Goal: Information Seeking & Learning: Understand process/instructions

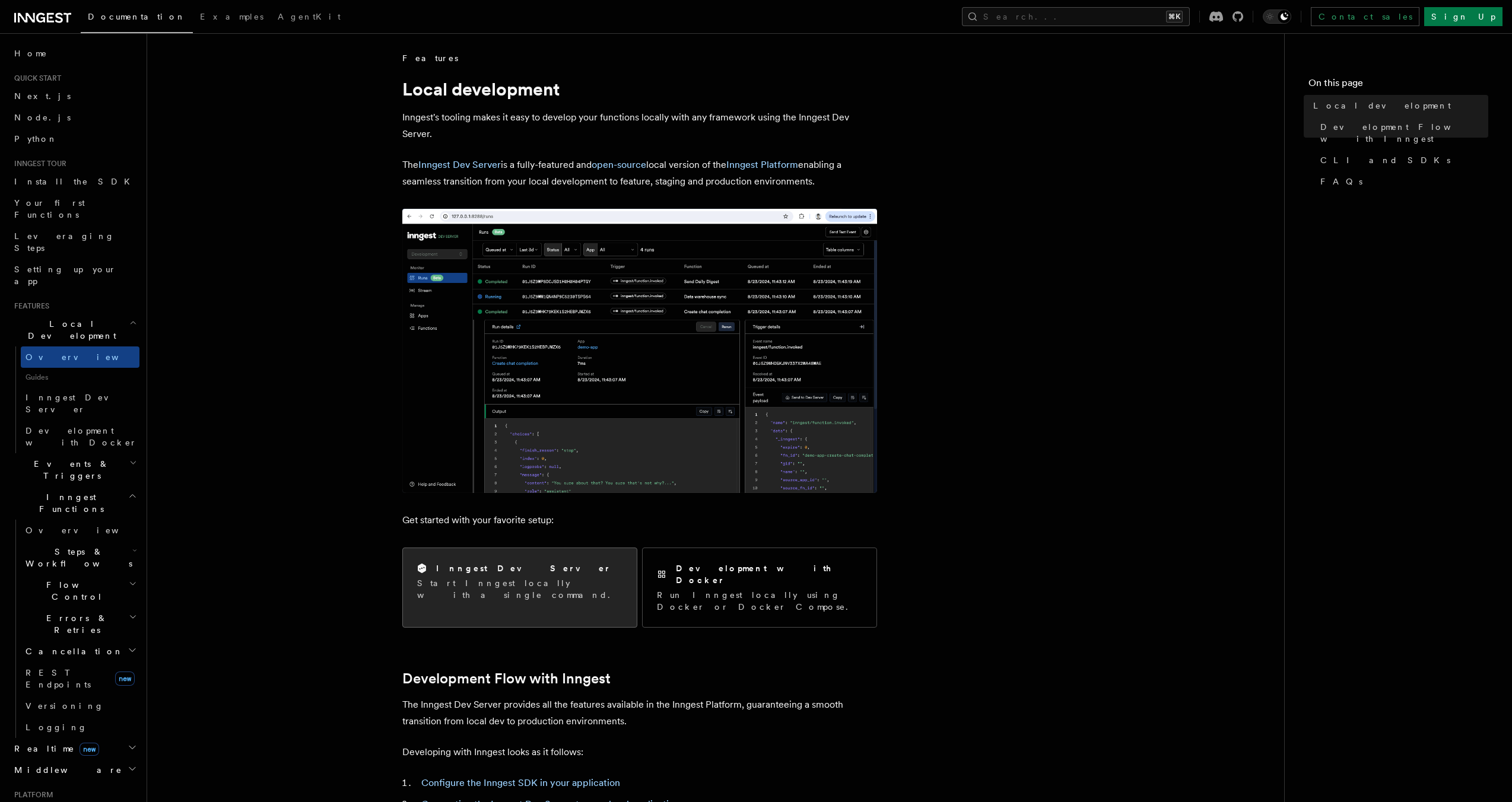
click at [508, 569] on h2 "Inngest Dev Server" at bounding box center [524, 568] width 175 height 12
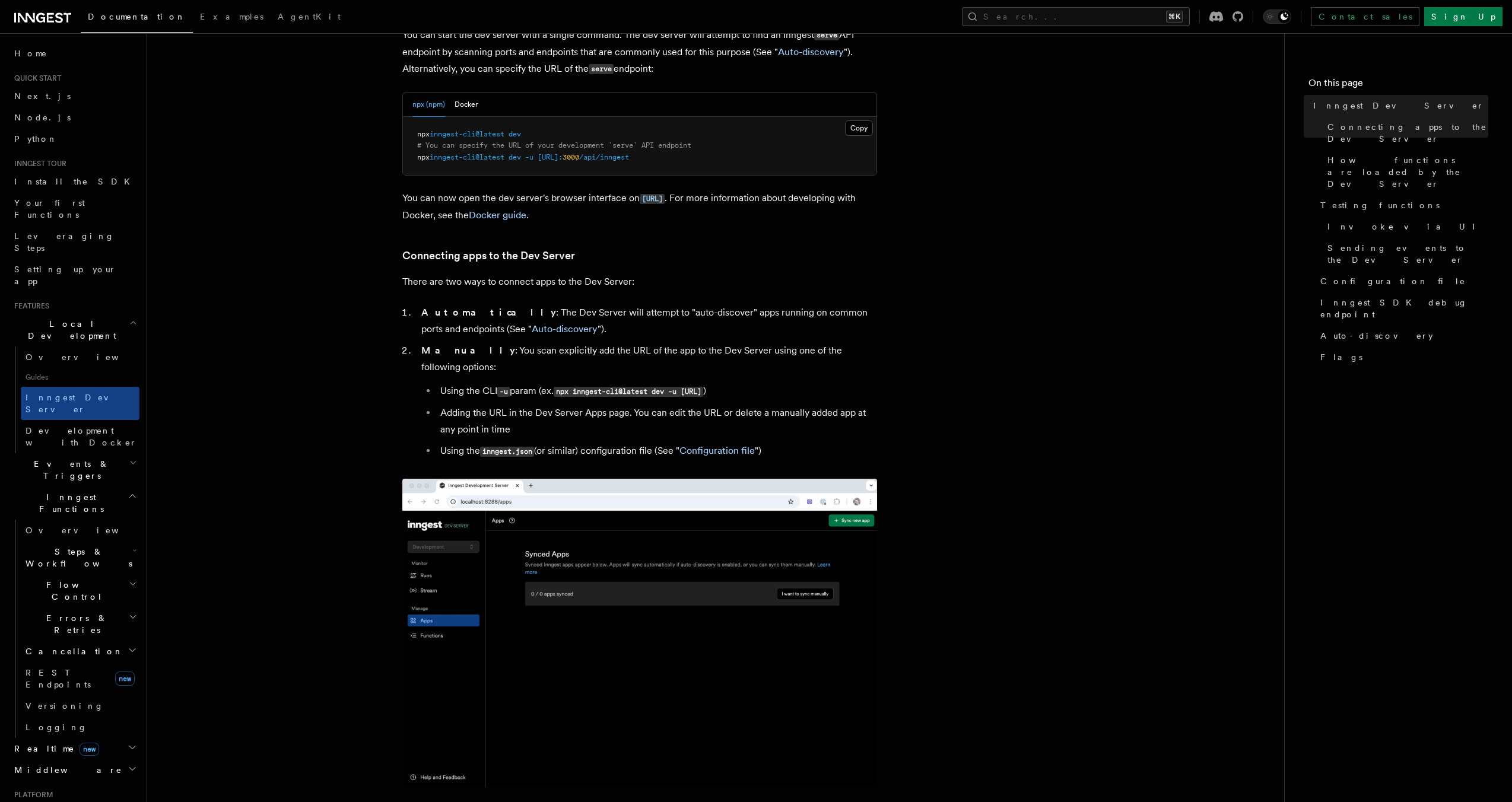
scroll to position [513, 0]
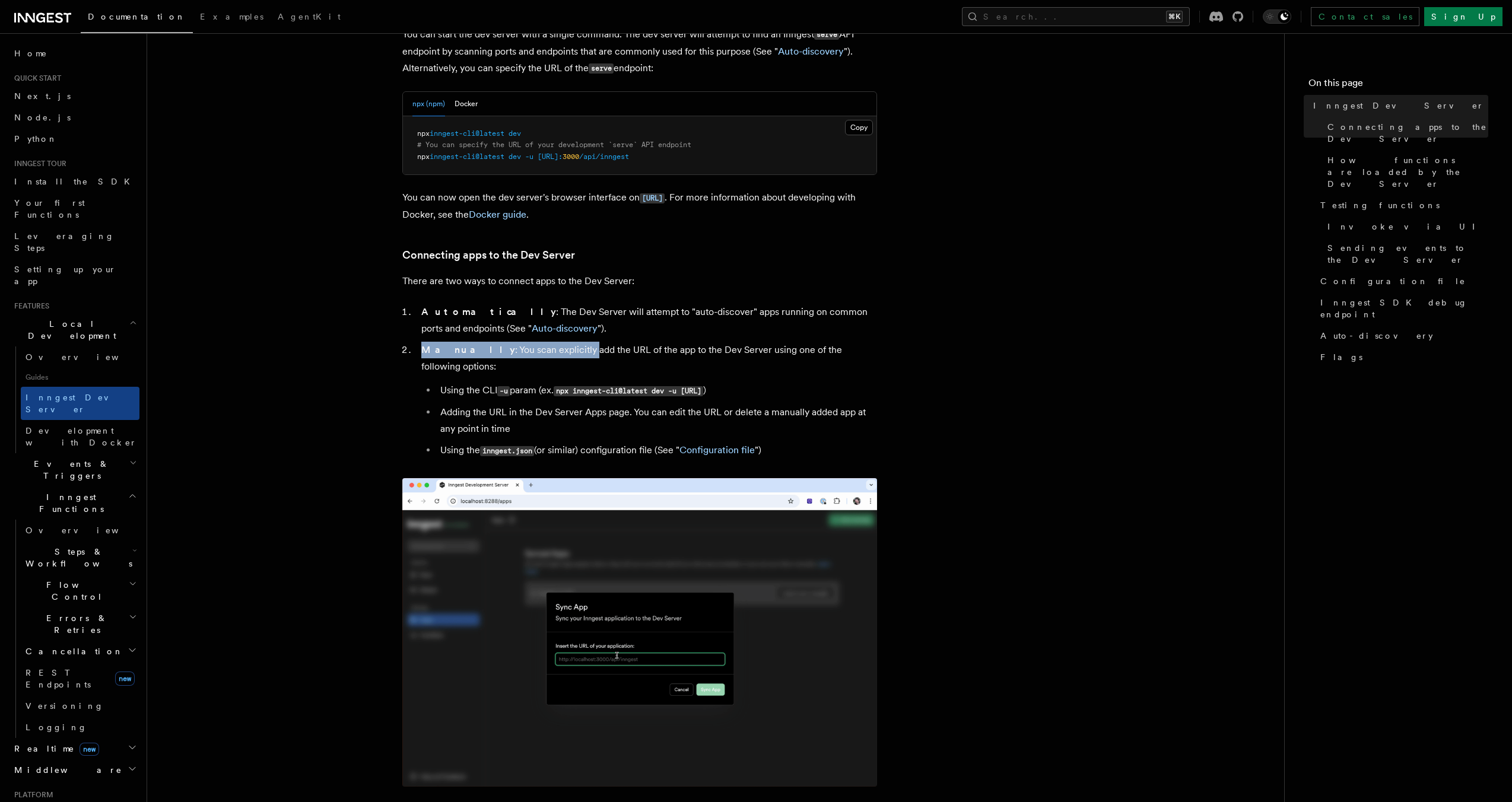
drag, startPoint x: 547, startPoint y: 354, endPoint x: 878, endPoint y: 353, distance: 331.0
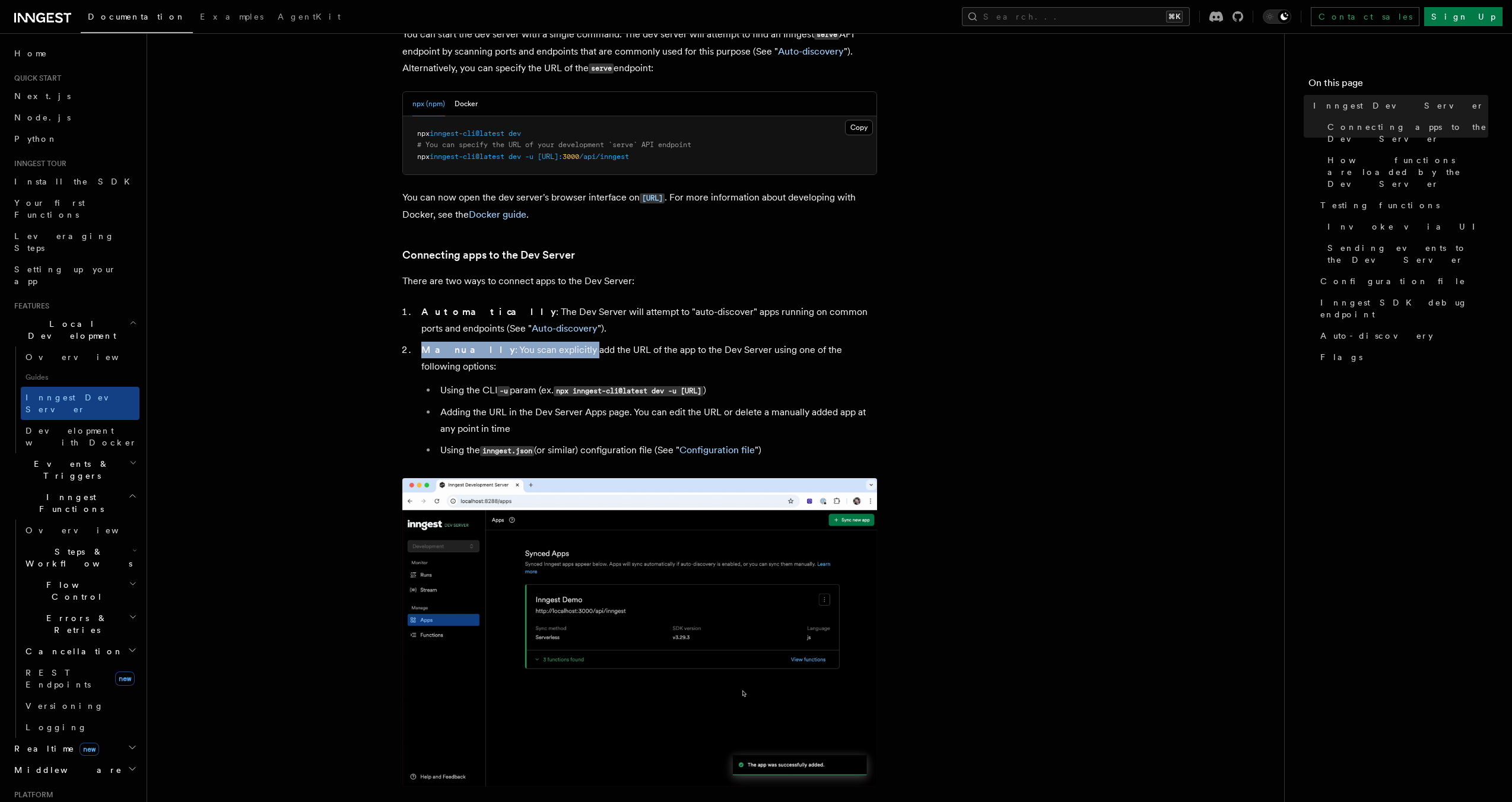
click at [870, 359] on li "Manually : You scan explicitly add the URL of the app to the Dev Server using o…" at bounding box center [647, 400] width 459 height 118
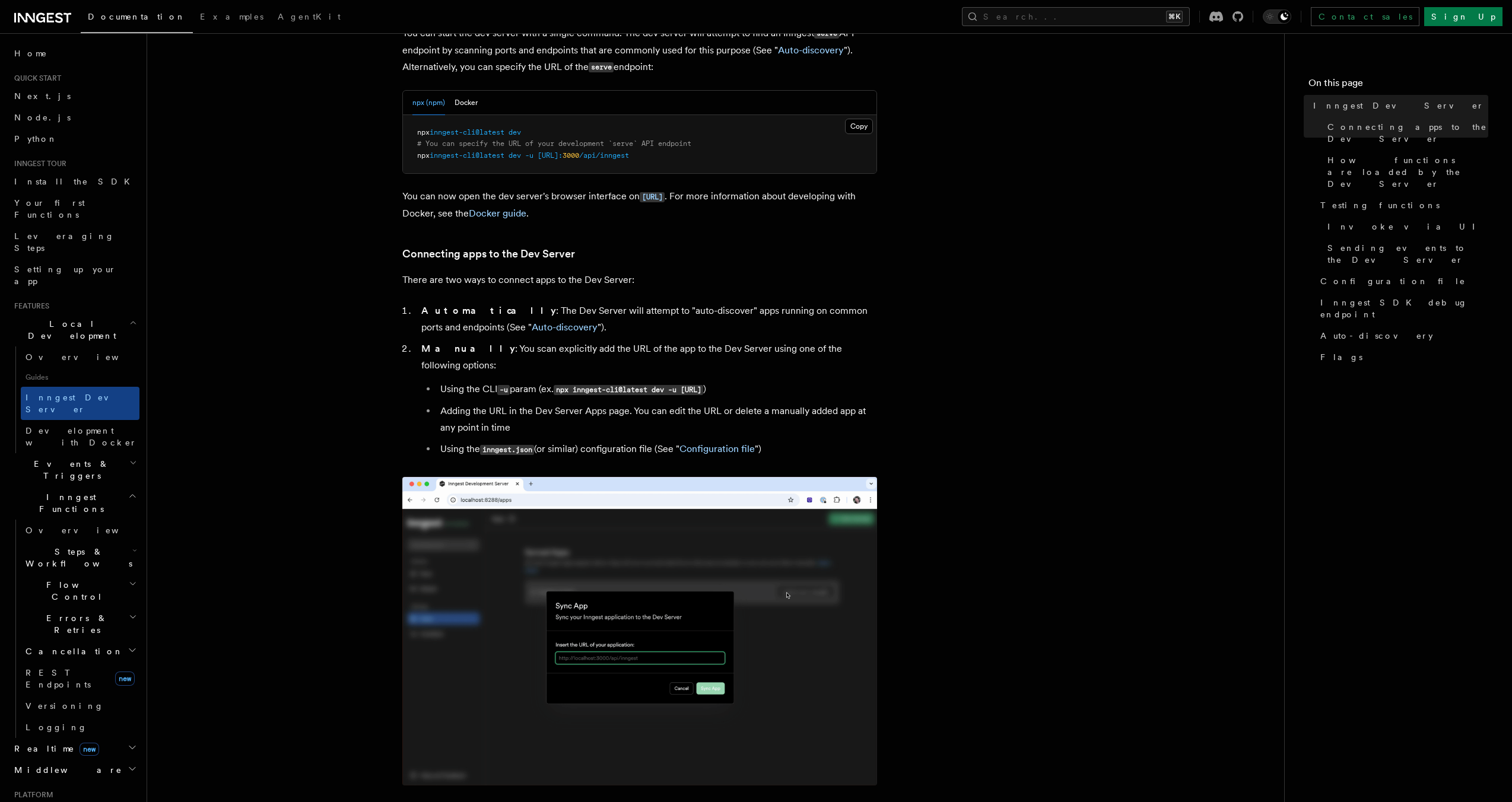
scroll to position [515, 0]
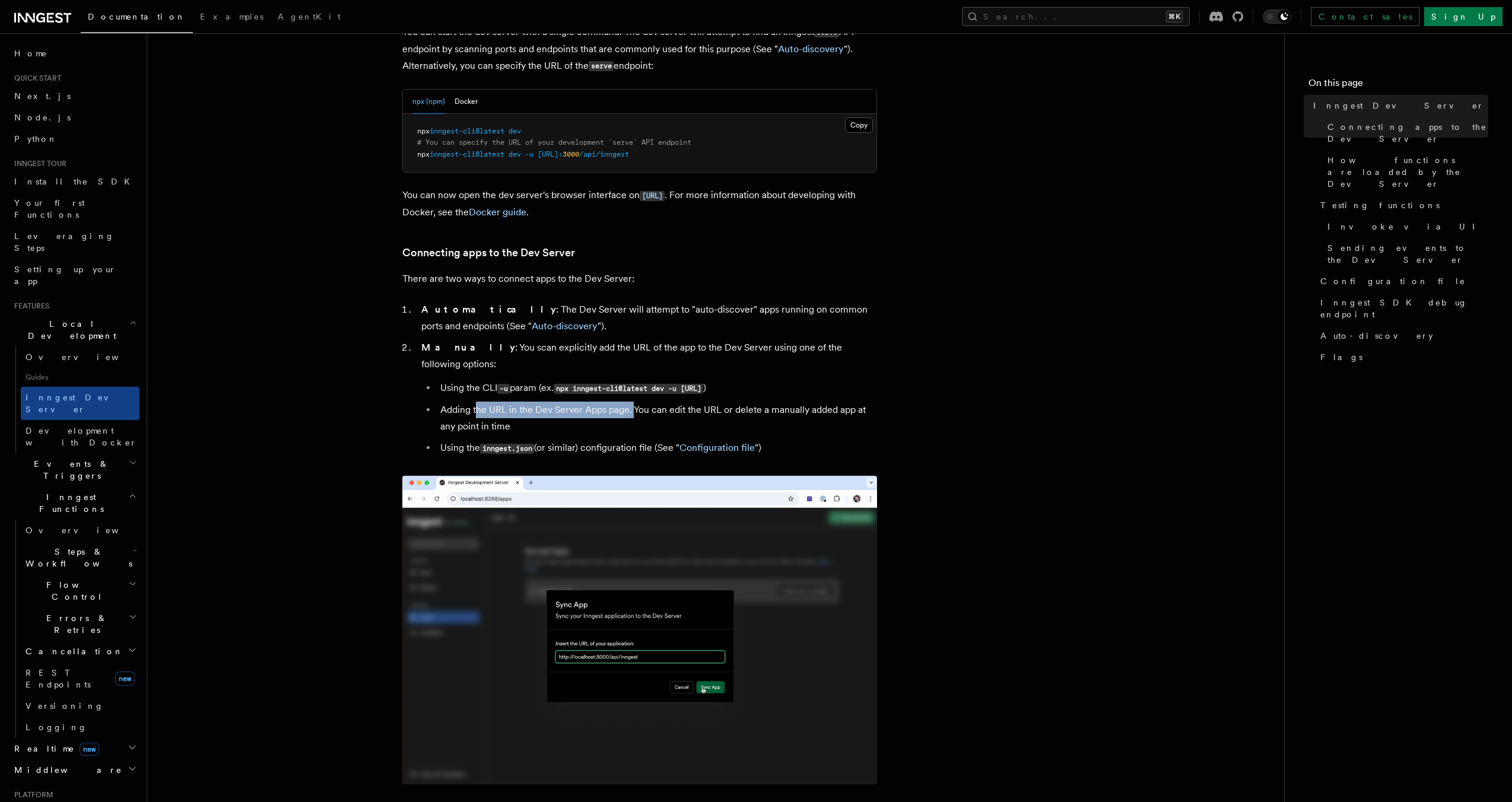
drag, startPoint x: 476, startPoint y: 395, endPoint x: 633, endPoint y: 393, distance: 157.0
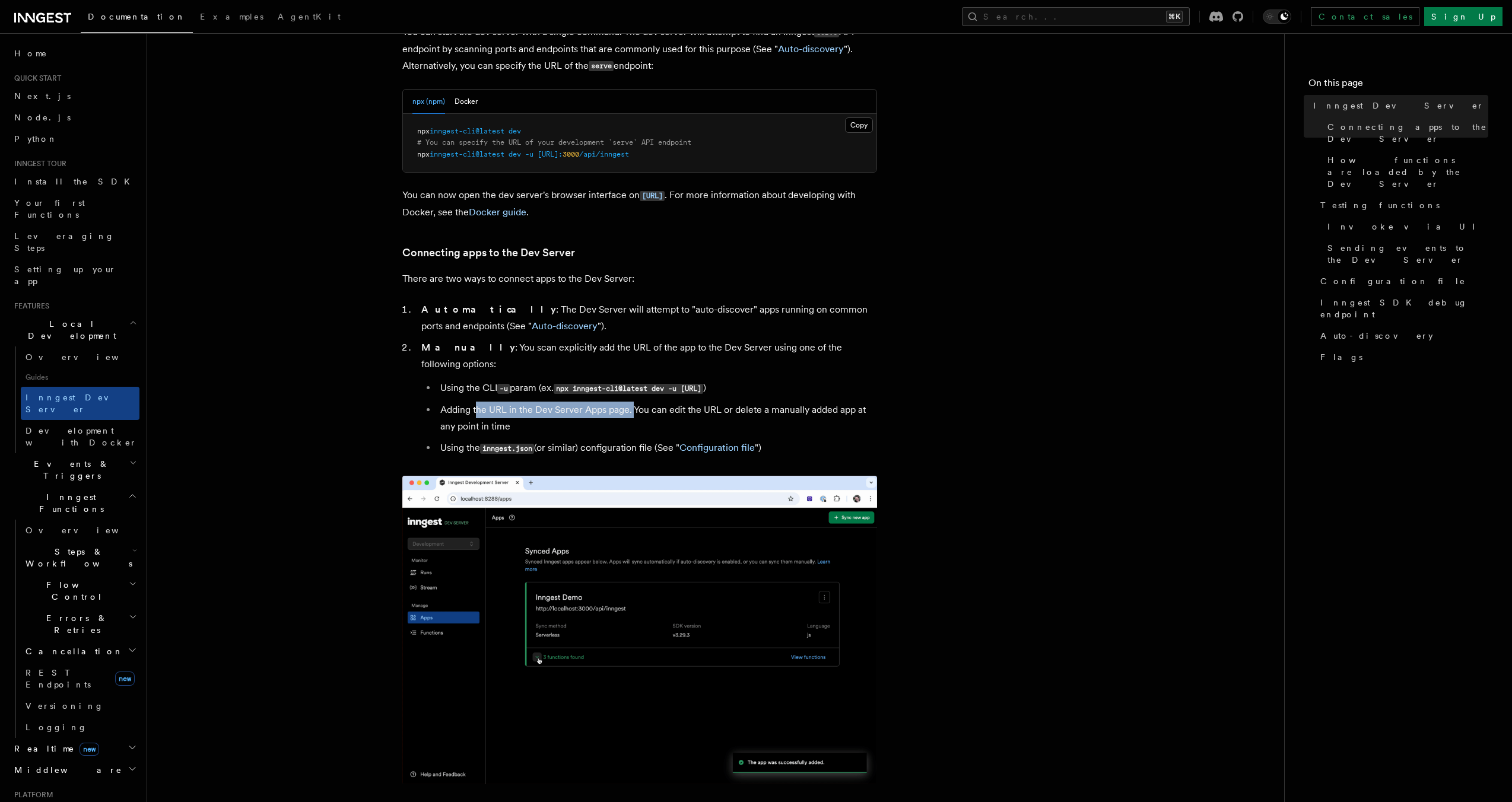
click at [633, 402] on li "Adding the URL in the Dev Server Apps page. You can edit the URL or delete a ma…" at bounding box center [657, 418] width 440 height 33
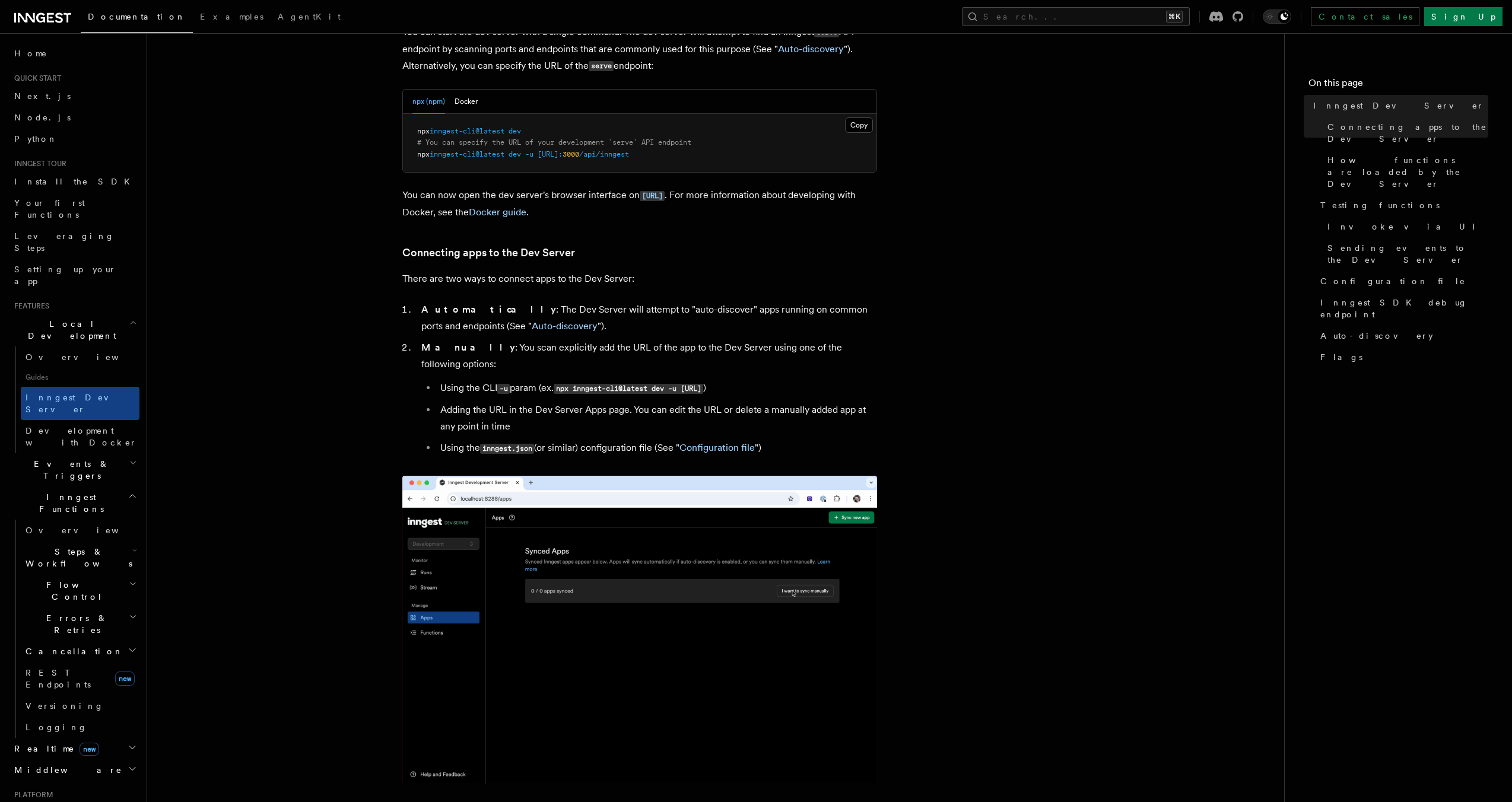
click at [594, 417] on li "Adding the URL in the Dev Server Apps page. You can edit the URL or delete a ma…" at bounding box center [657, 418] width 440 height 33
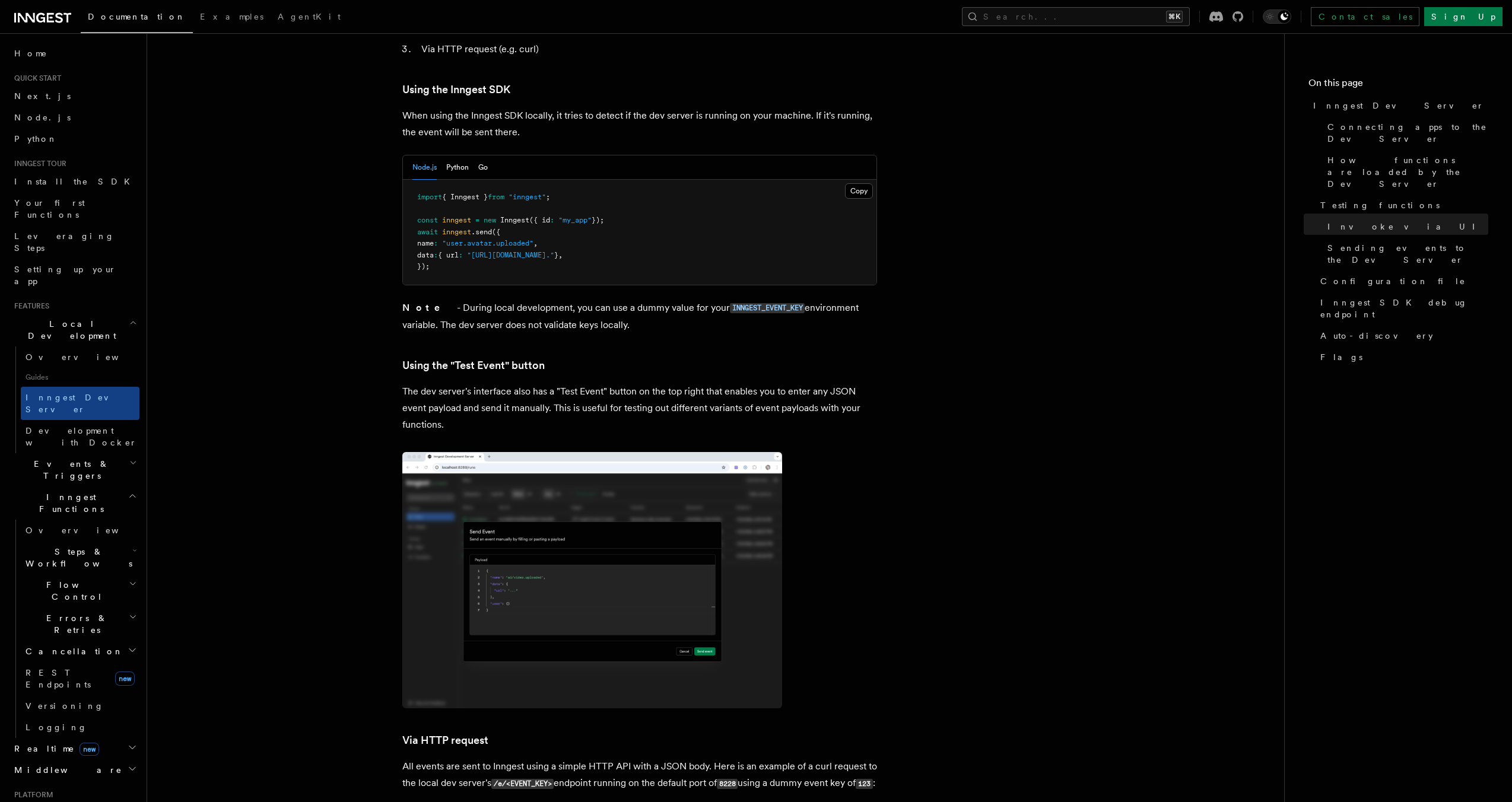
scroll to position [2211, 0]
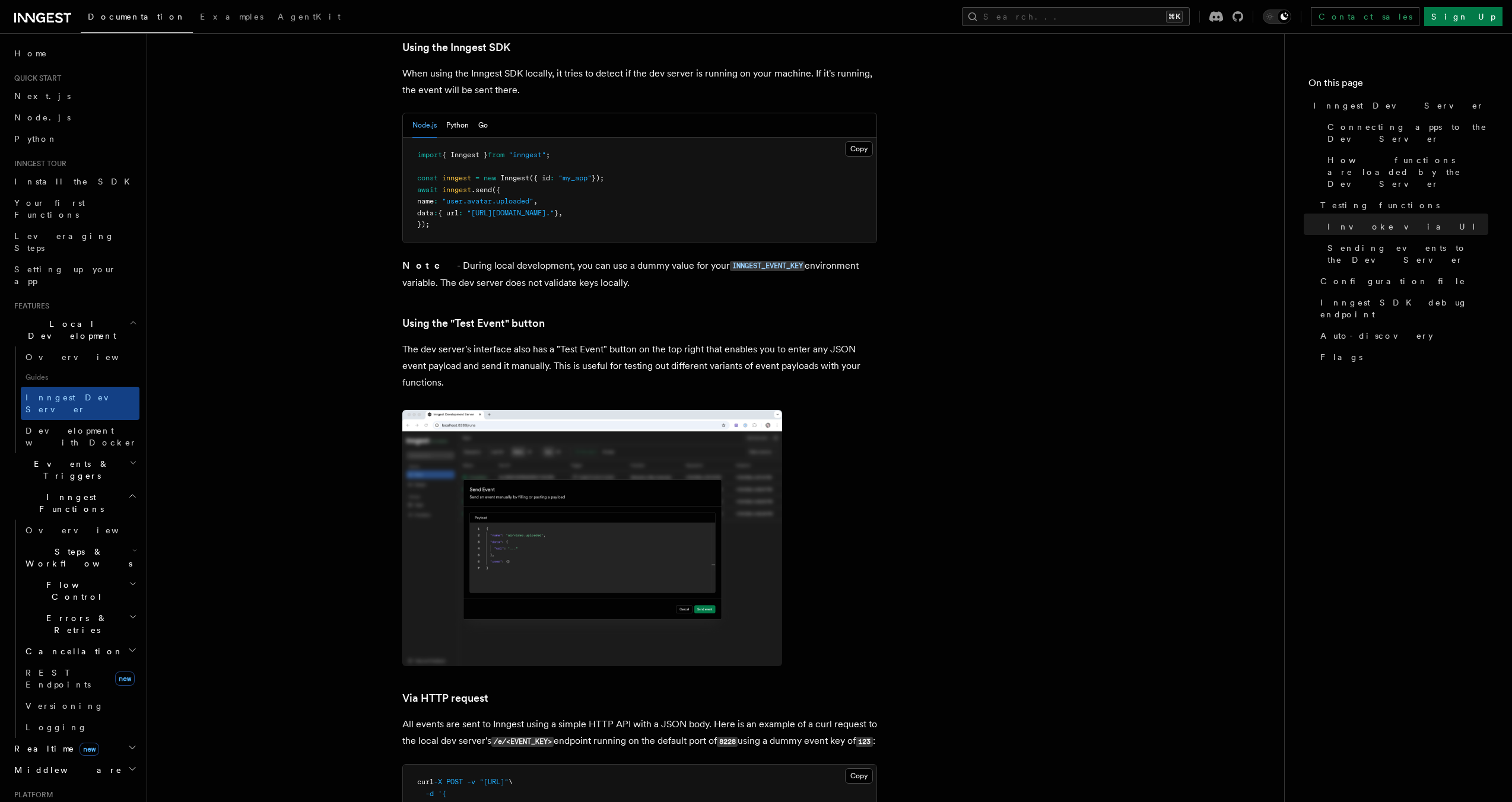
click at [877, 345] on article "Features Local Development Inngest Dev Server The Inngest dev server is an open…" at bounding box center [716, 69] width 1099 height 4458
